Goal: Transaction & Acquisition: Purchase product/service

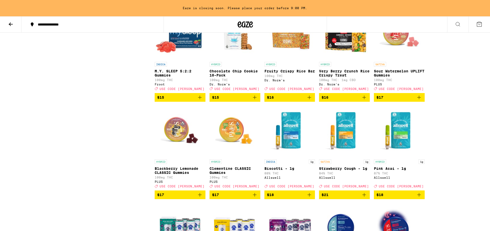
scroll to position [669, 0]
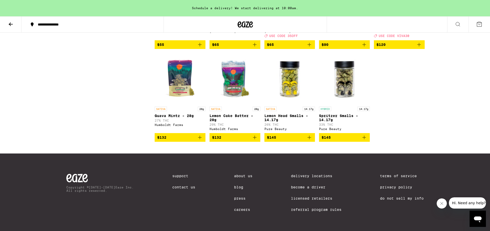
scroll to position [2223, 0]
